Goal: Task Accomplishment & Management: Complete application form

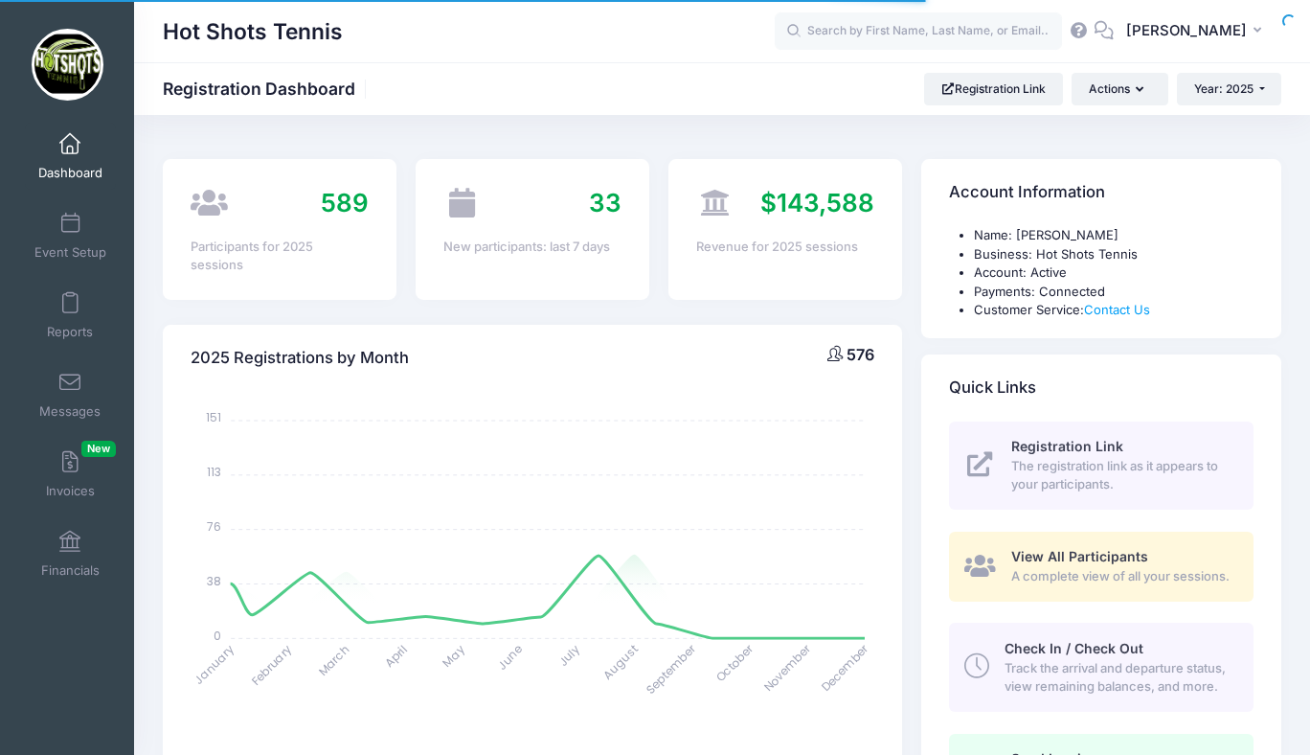
select select
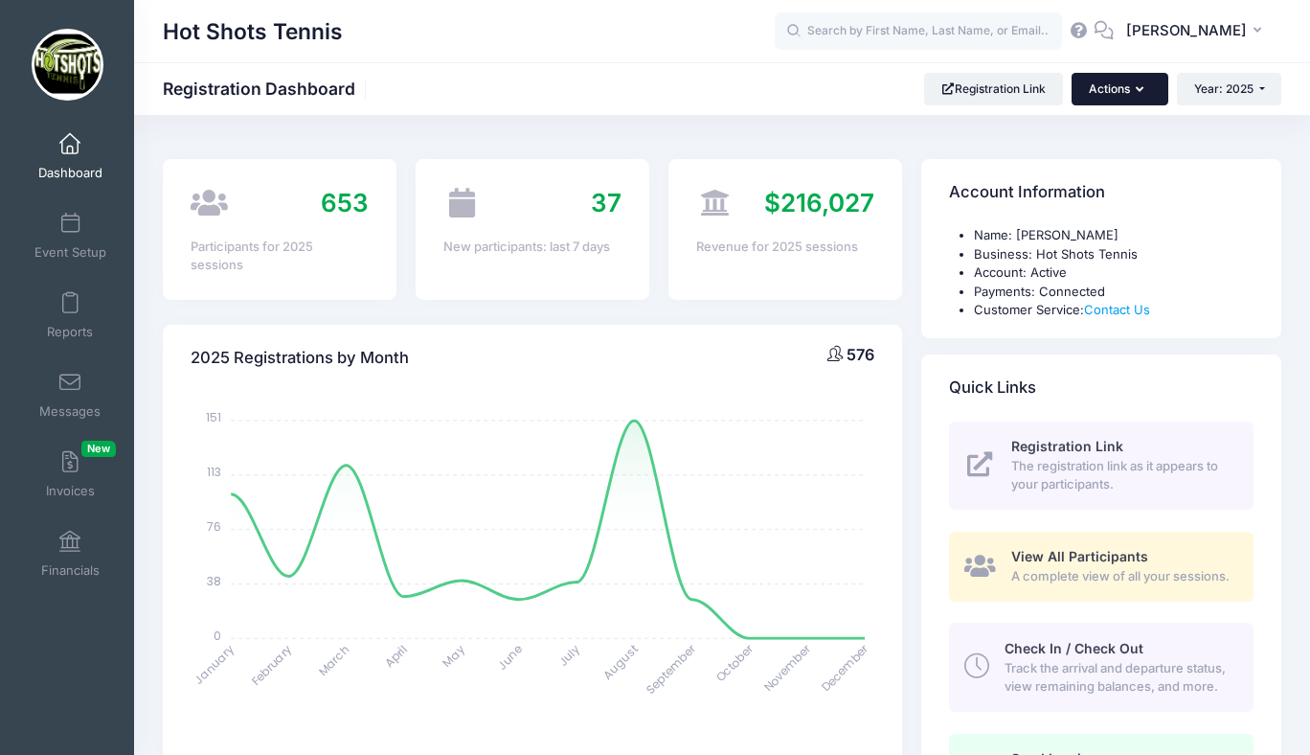
click at [1133, 87] on button "Actions" at bounding box center [1120, 89] width 96 height 33
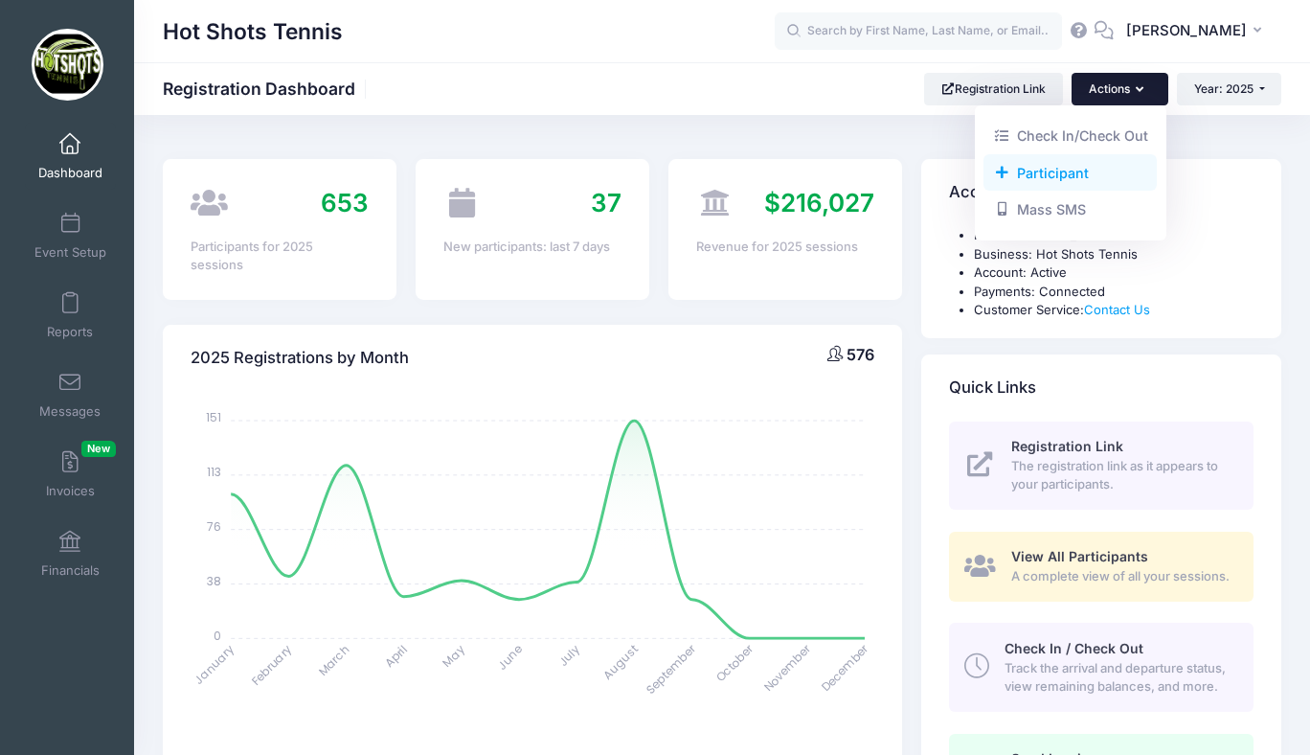
click at [1051, 174] on link "Participant" at bounding box center [1070, 172] width 173 height 36
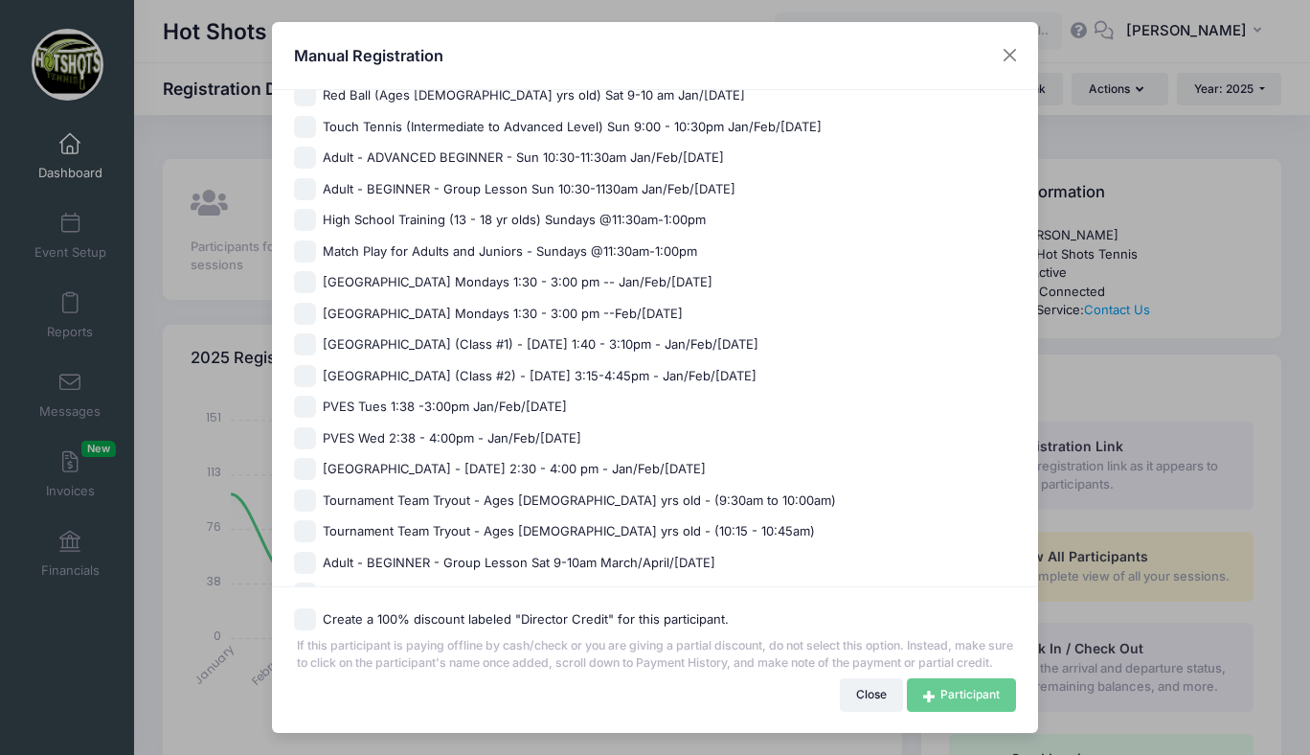
scroll to position [291, 0]
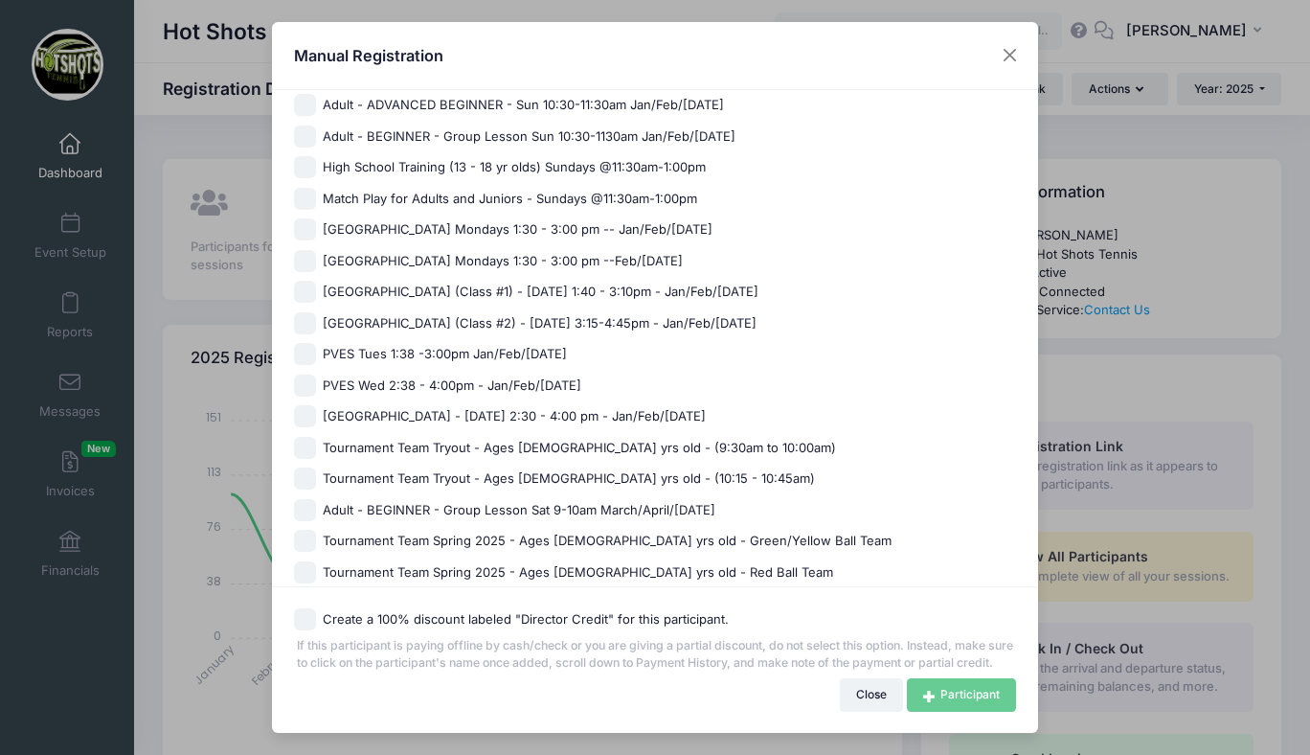
click at [544, 411] on span "Kentwood Elementary - Friday 2:30 - 4:00 pm - Jan/Feb/March 2025" at bounding box center [514, 416] width 383 height 19
click at [316, 411] on input "Kentwood Elementary - Friday 2:30 - 4:00 pm - Jan/Feb/March 2025" at bounding box center [305, 416] width 22 height 22
click at [544, 411] on span "Kentwood Elementary - Friday 2:30 - 4:00 pm - Jan/Feb/March 2025" at bounding box center [514, 416] width 383 height 19
click at [316, 411] on input "Kentwood Elementary - Friday 2:30 - 4:00 pm - Jan/Feb/March 2025" at bounding box center [305, 416] width 22 height 22
checkbox input "false"
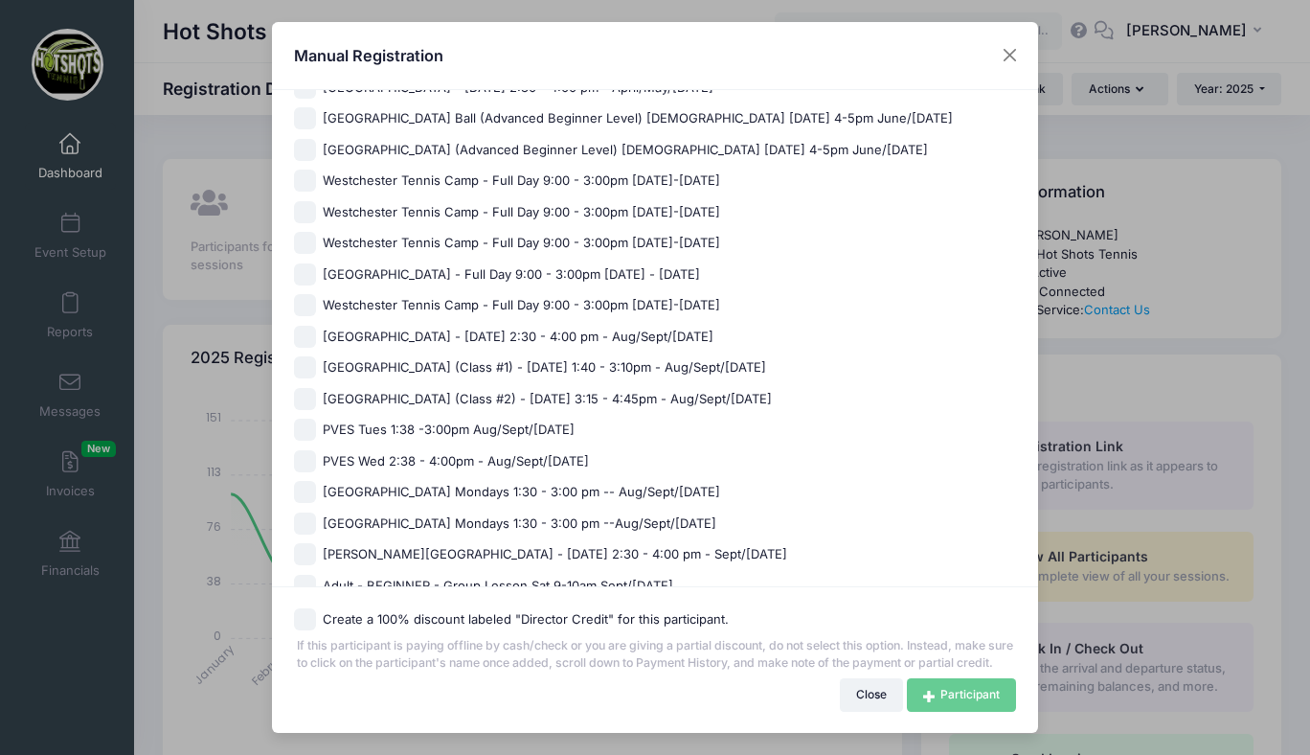
scroll to position [1030, 0]
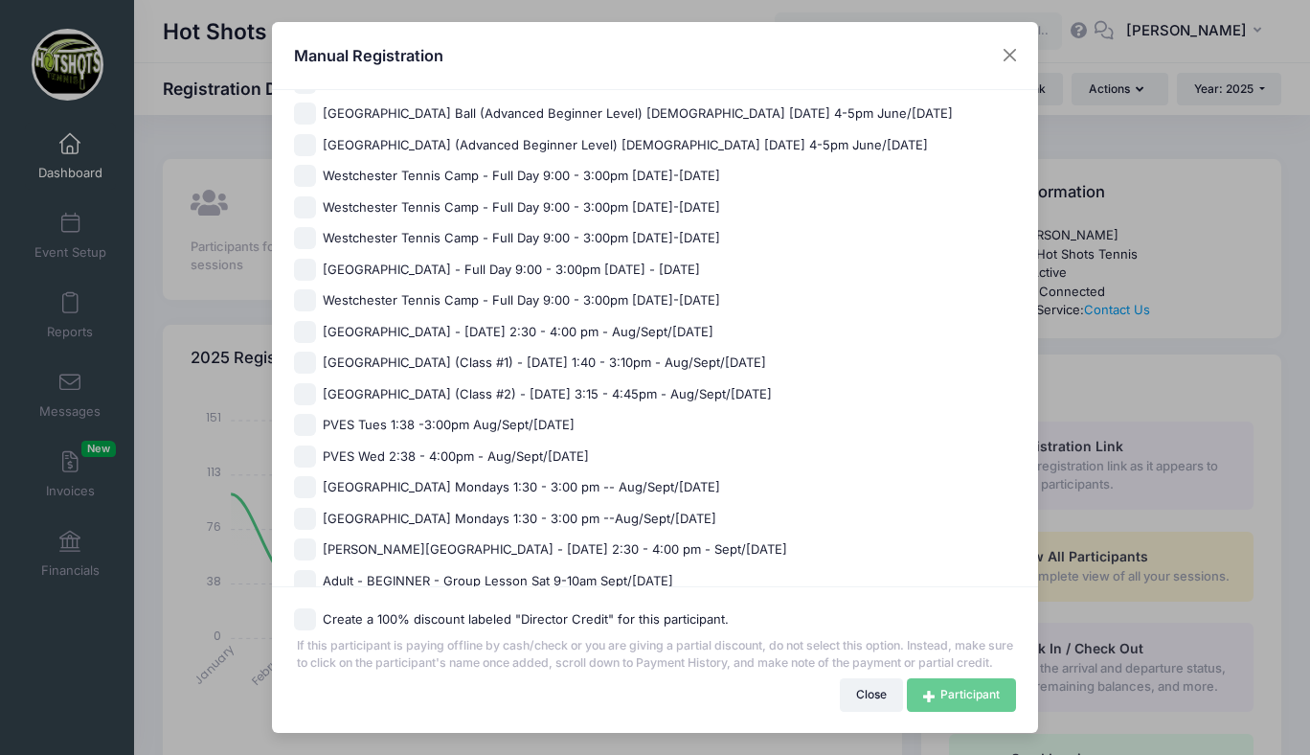
click at [523, 333] on span "Kentwood Elementary - Friday 2:30 - 4:00 pm - Aug/Sept/Oct 2025" at bounding box center [518, 332] width 391 height 19
click at [316, 333] on input "Kentwood Elementary - Friday 2:30 - 4:00 pm - Aug/Sept/Oct 2025" at bounding box center [305, 332] width 22 height 22
checkbox input "true"
click at [948, 694] on link "Participant" at bounding box center [961, 694] width 109 height 33
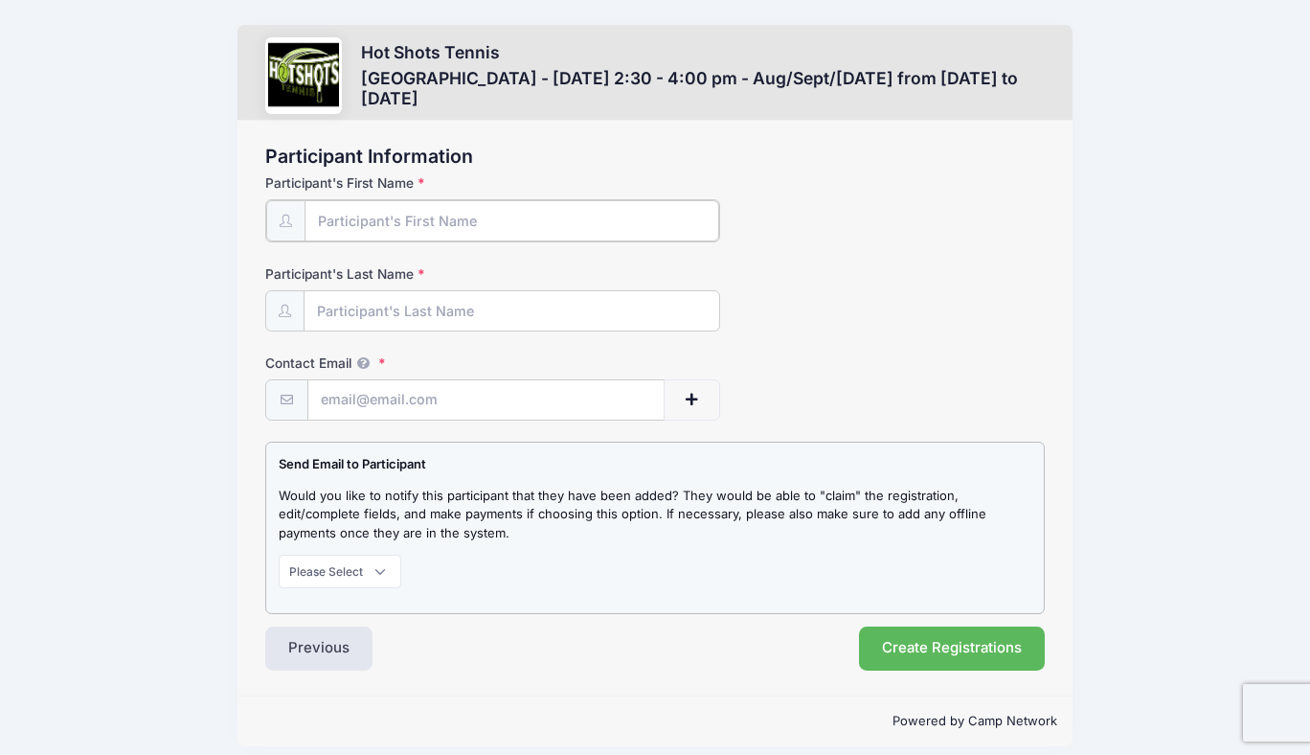
click at [471, 221] on input "Participant's First Name" at bounding box center [512, 220] width 415 height 41
type input "Sofia"
type input "Weinmann"
click at [443, 397] on input "Contact Email" at bounding box center [485, 398] width 355 height 41
paste input "estela.we@gmail.com"
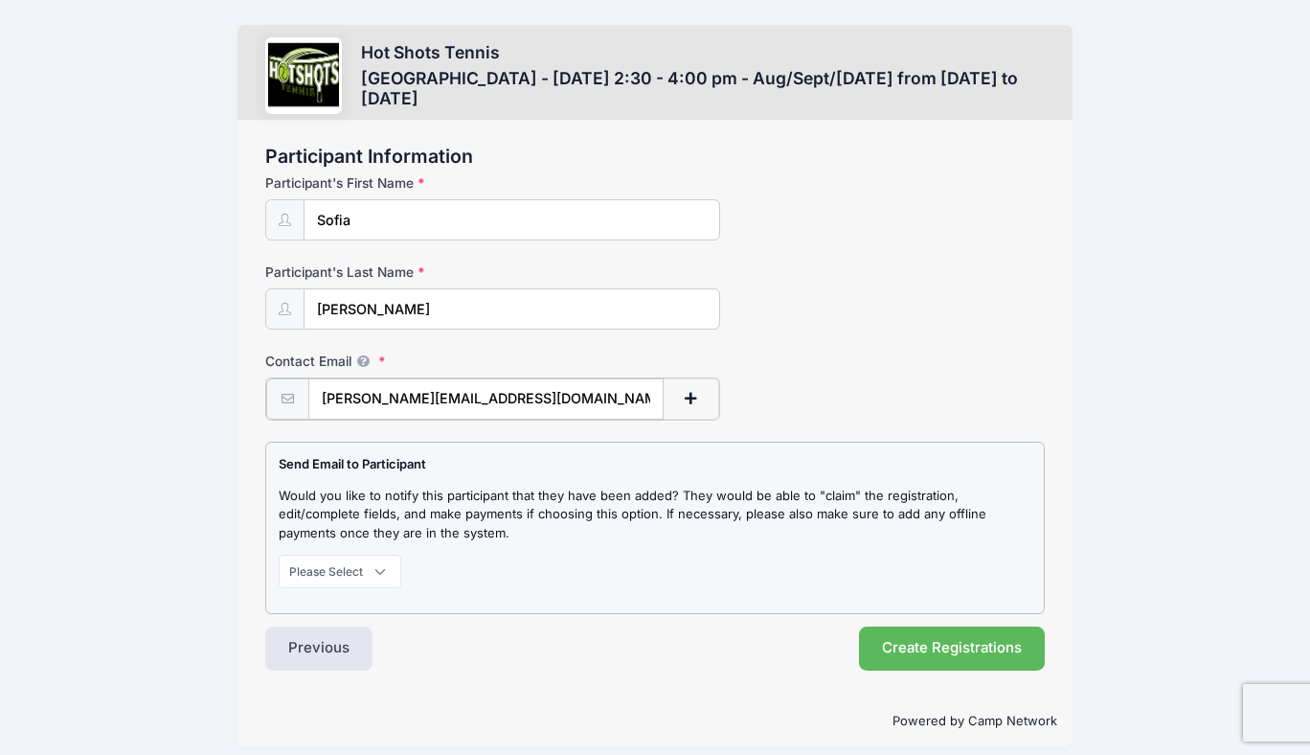
type input "estela.we@gmail.com"
click at [342, 577] on select "Please Select Don't Notify Notify" at bounding box center [340, 569] width 123 height 33
select select "1"
click at [279, 553] on select "Please Select Don't Notify Notify" at bounding box center [340, 569] width 123 height 33
click at [969, 646] on button "Create Registrations" at bounding box center [952, 646] width 186 height 44
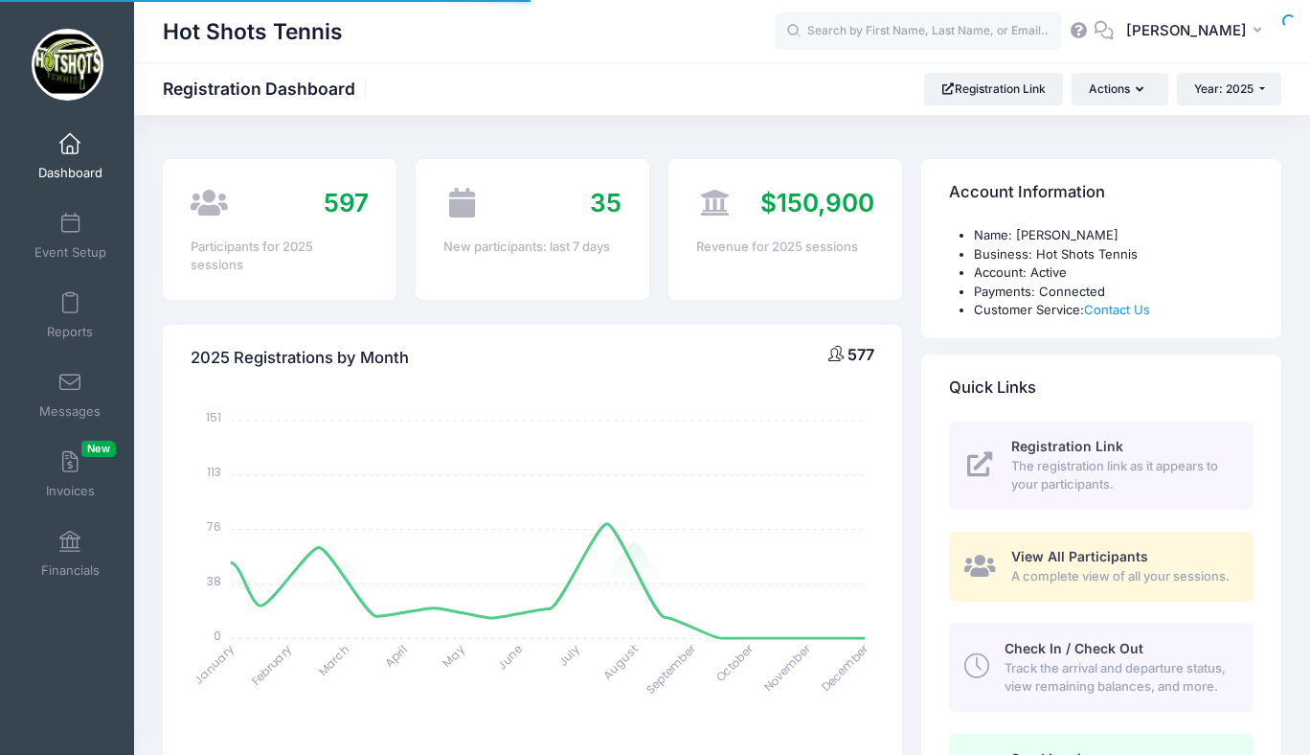
select select
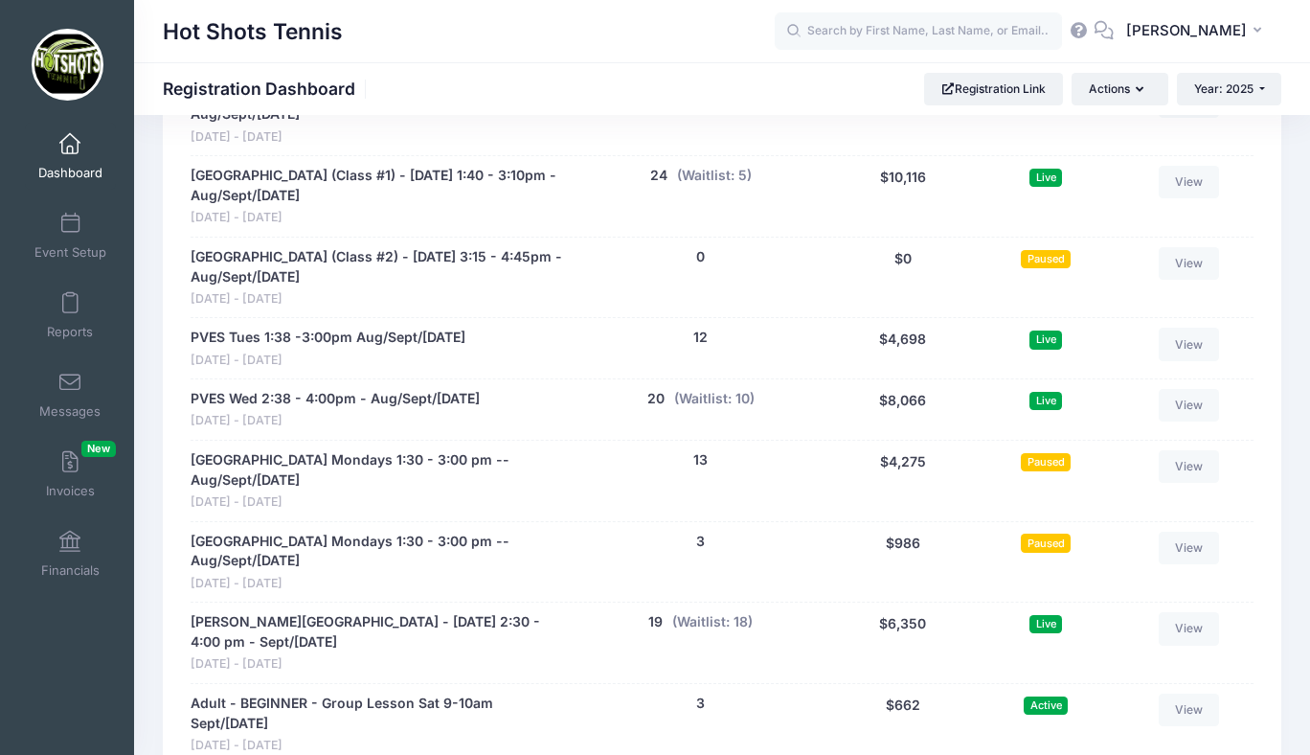
scroll to position [3971, 0]
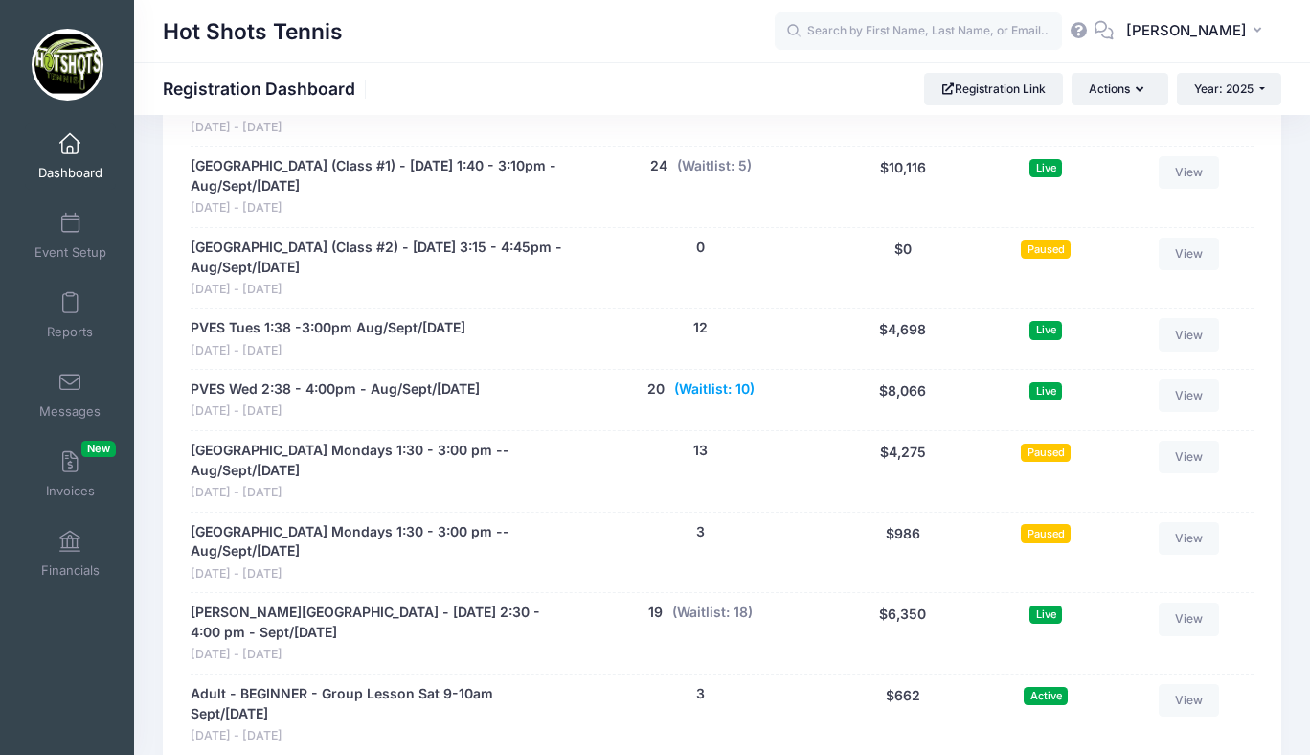
click at [719, 386] on button "(Waitlist: 10)" at bounding box center [714, 389] width 80 height 20
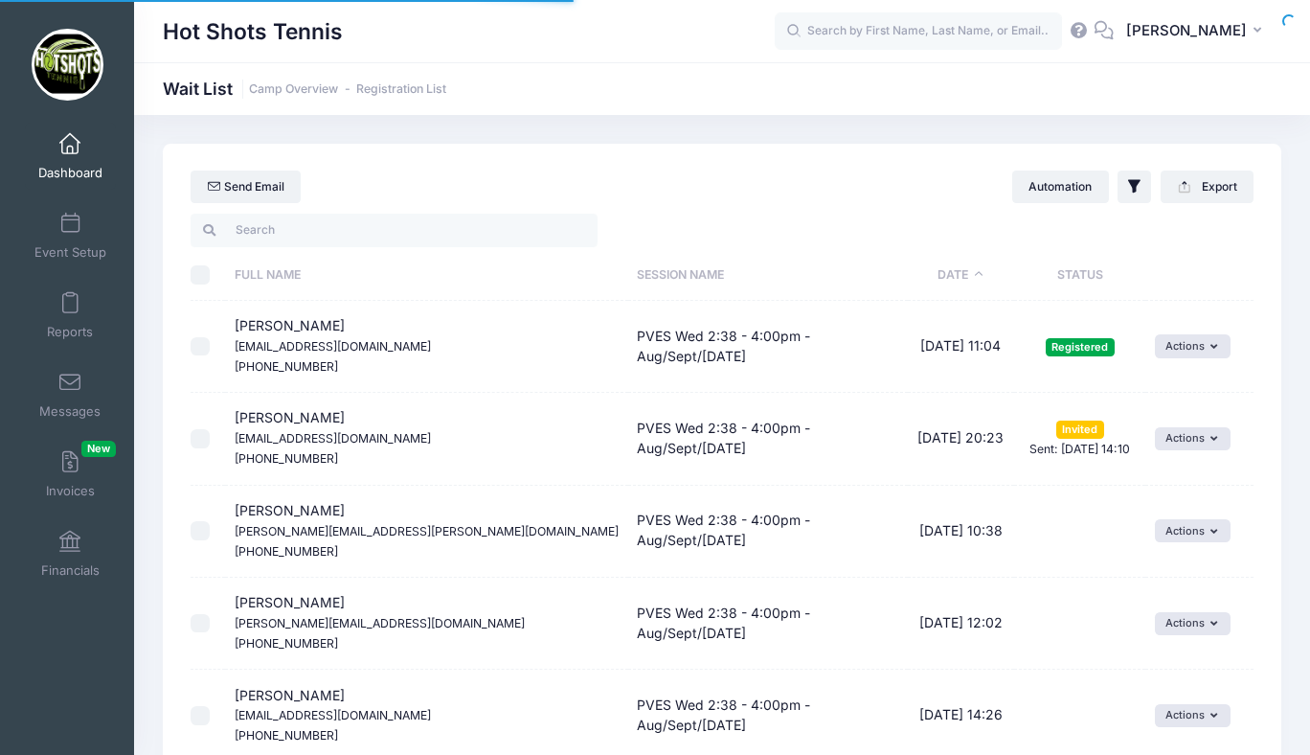
select select "50"
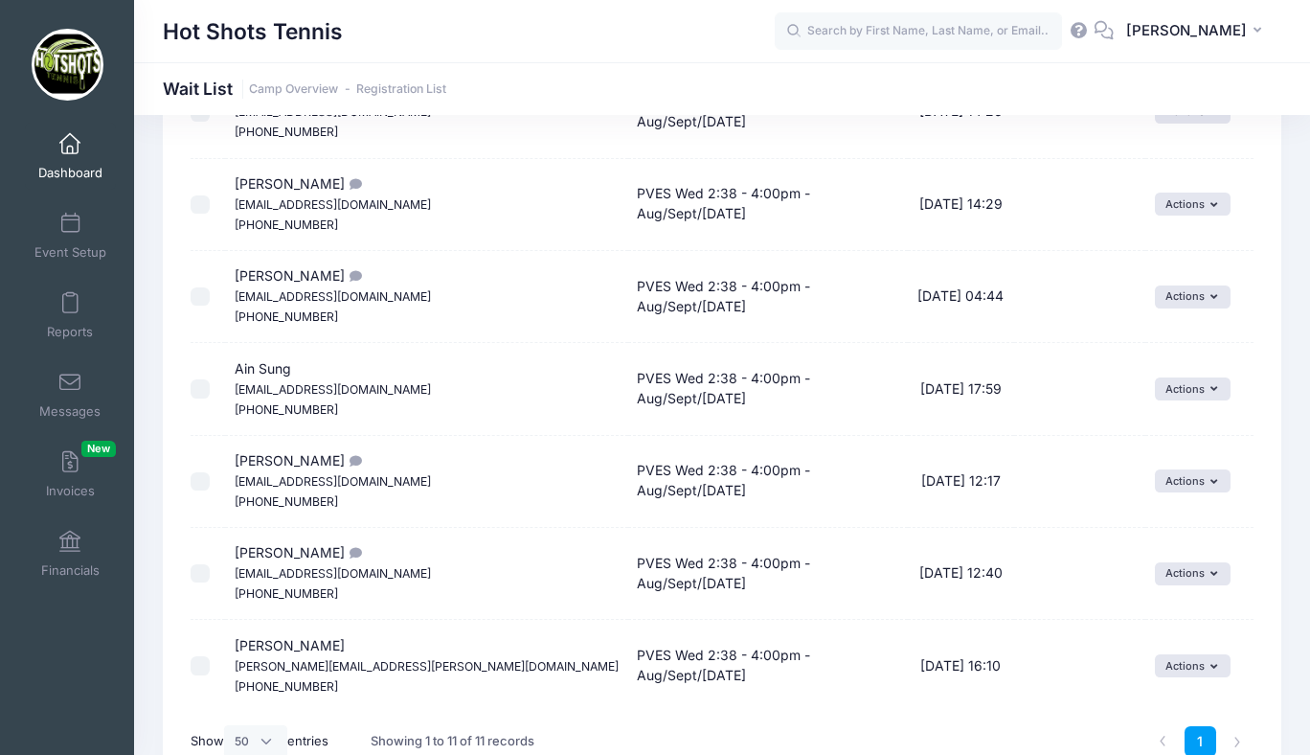
scroll to position [717, 0]
